Goal: Find specific page/section: Find specific page/section

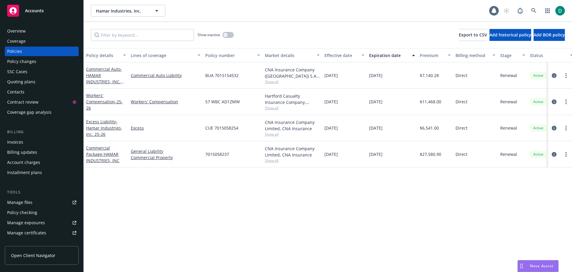
click at [27, 9] on span "Accounts" at bounding box center [34, 10] width 19 height 5
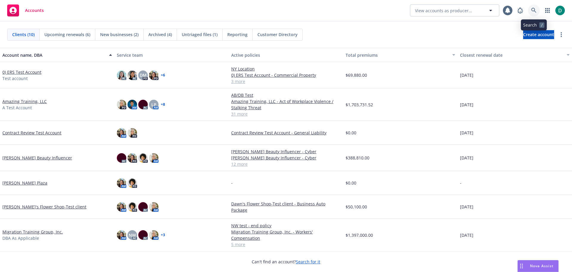
click at [534, 7] on link at bounding box center [534, 10] width 12 height 12
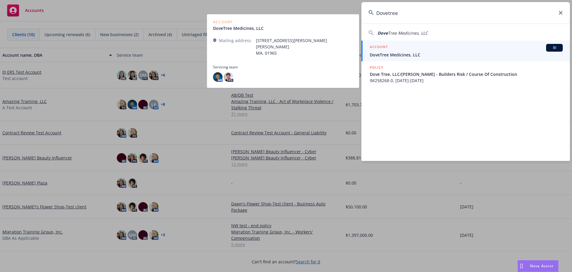
type input "Dovetree"
click at [401, 52] on span "DoveTree Medicines, LLC" at bounding box center [466, 55] width 193 height 6
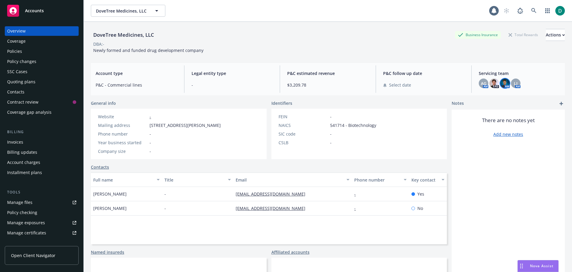
click at [501, 84] on img at bounding box center [506, 83] width 10 height 10
click at [491, 83] on img at bounding box center [495, 83] width 10 height 10
click at [514, 82] on span "LI" at bounding box center [516, 83] width 4 height 6
click at [482, 82] on span "AG" at bounding box center [484, 83] width 6 height 6
drag, startPoint x: 341, startPoint y: 58, endPoint x: 47, endPoint y: 50, distance: 294.1
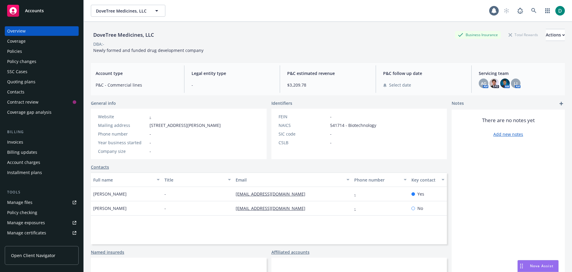
click at [337, 57] on div "DoveTree Medicines, LLC Business Insurance Total Rewards Actions DBA: - Newly f…" at bounding box center [328, 40] width 474 height 36
